Goal: Find specific page/section: Find specific page/section

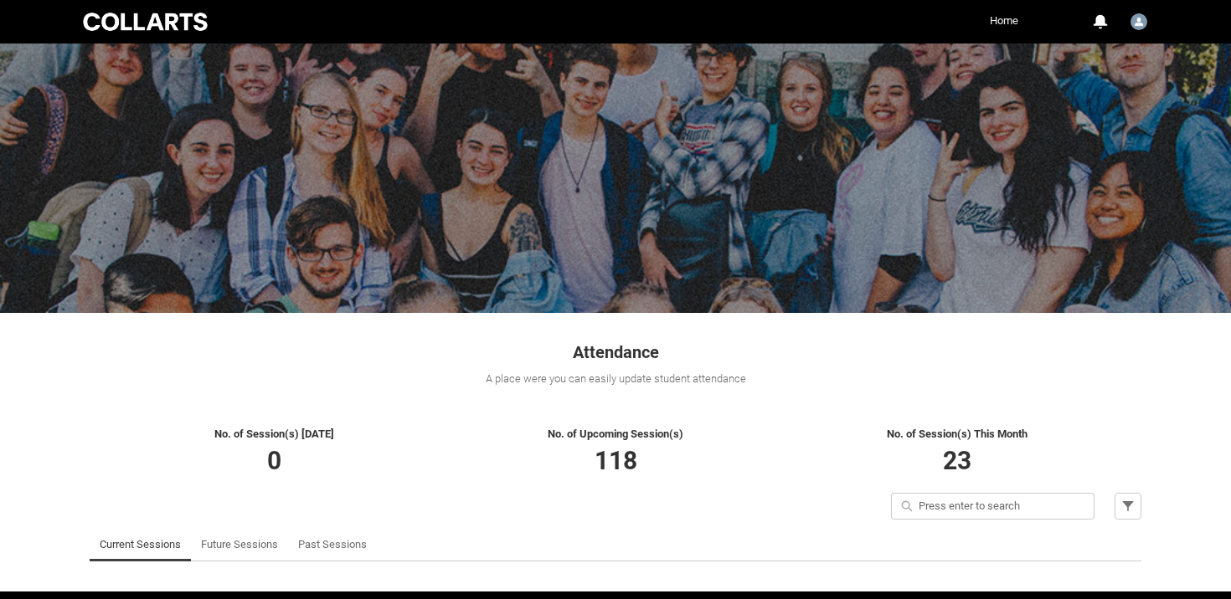
click at [1007, 26] on link "Home" at bounding box center [1003, 20] width 37 height 25
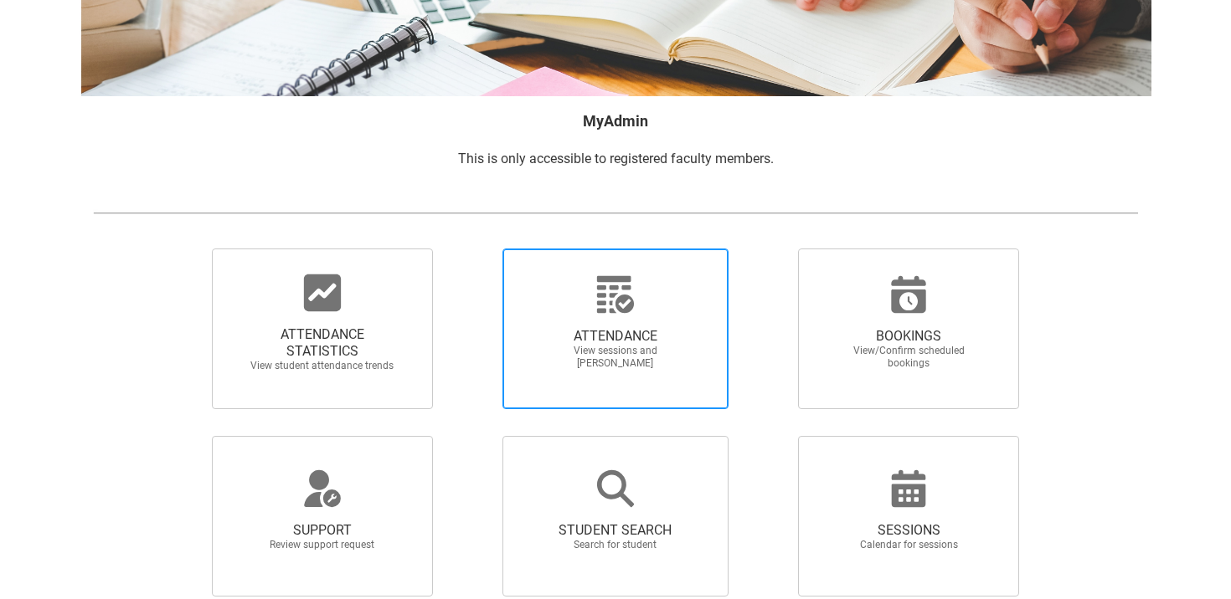
scroll to position [321, 0]
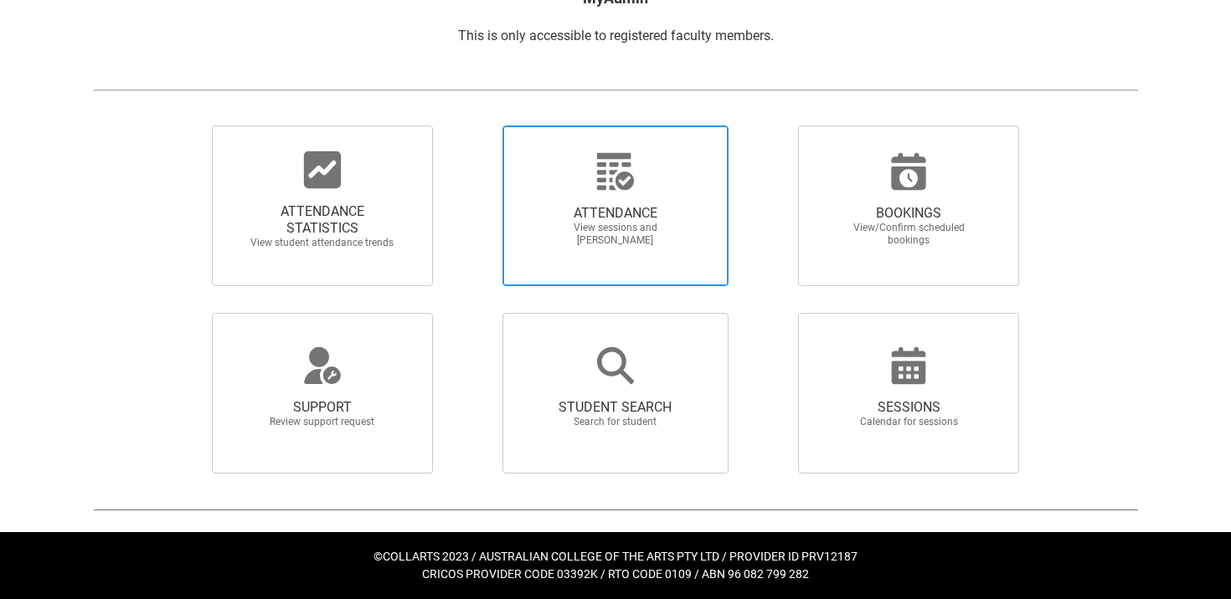
click at [644, 173] on div at bounding box center [615, 172] width 161 height 40
